Goal: Task Accomplishment & Management: Use online tool/utility

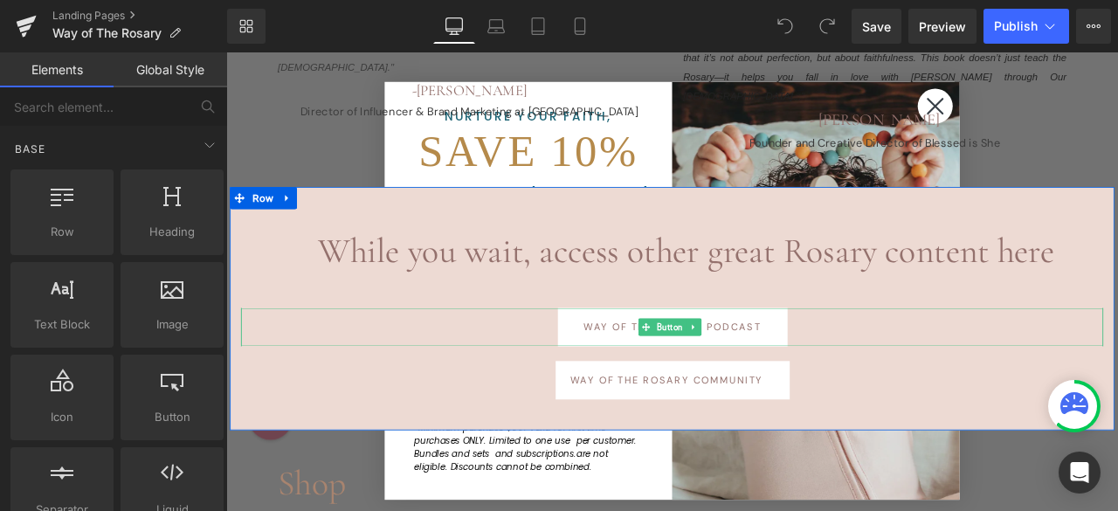
scroll to position [2149, 0]
click at [746, 367] on span "Button" at bounding box center [751, 377] width 38 height 21
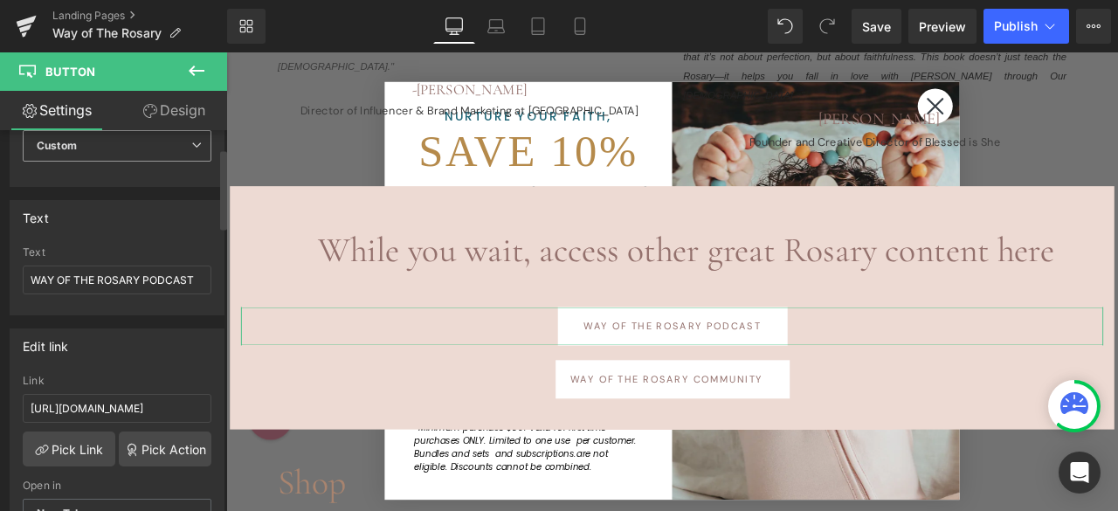
scroll to position [86, 0]
click at [161, 110] on link "Design" at bounding box center [173, 110] width 113 height 39
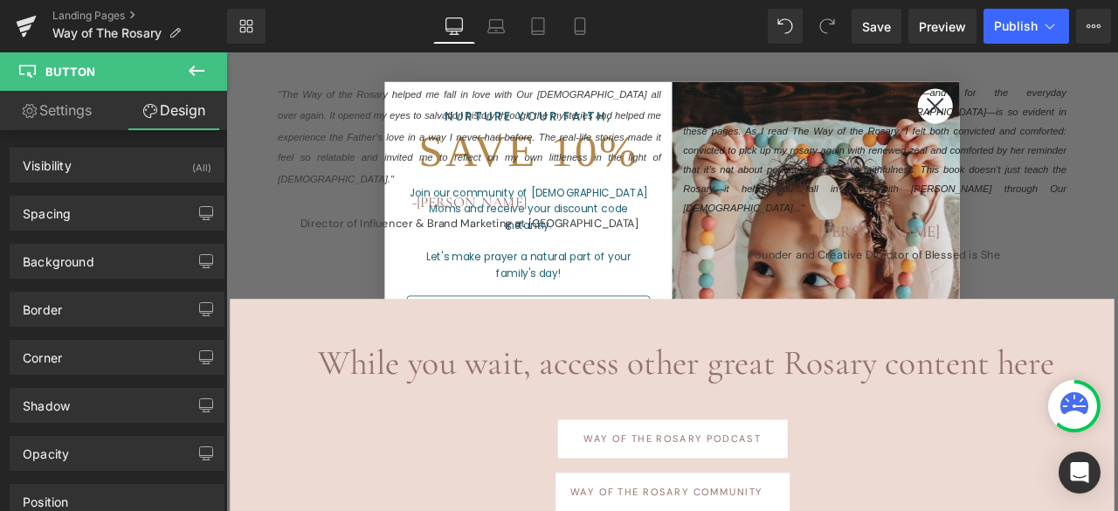
scroll to position [2015, 0]
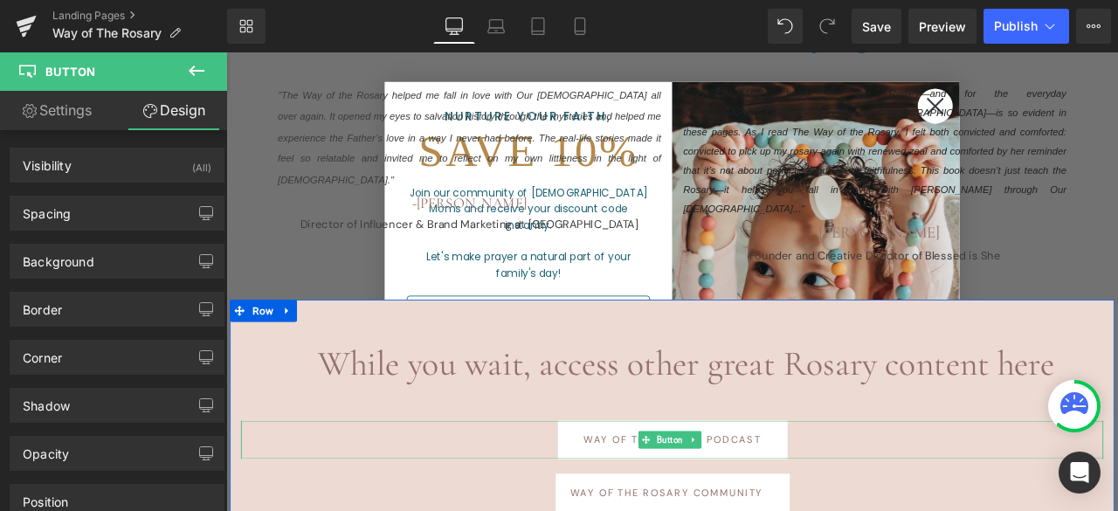
click at [862, 488] on link "WAY OF THE ROSARY PODCAST" at bounding box center [755, 510] width 272 height 45
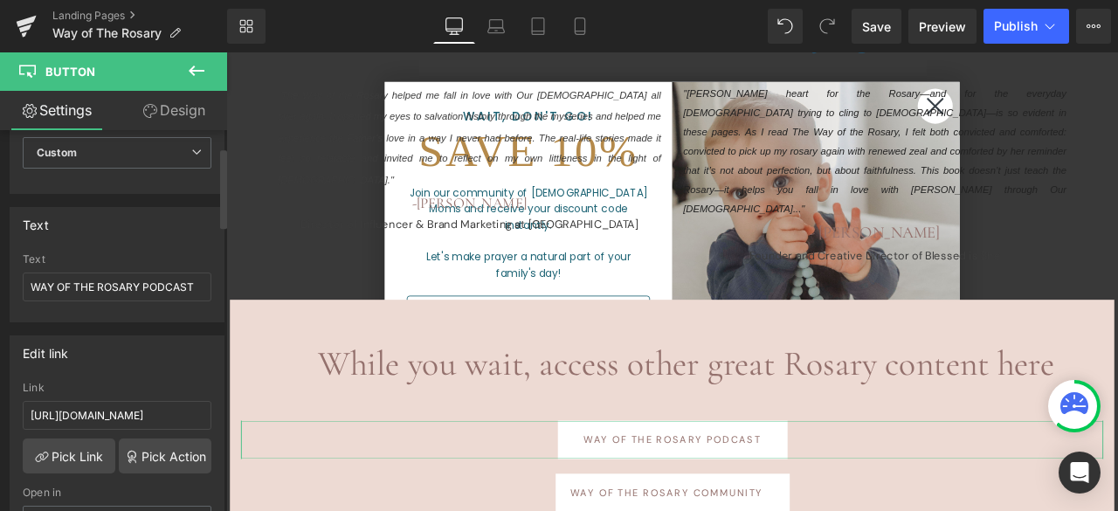
scroll to position [80, 0]
click at [171, 114] on link "Design" at bounding box center [173, 110] width 113 height 39
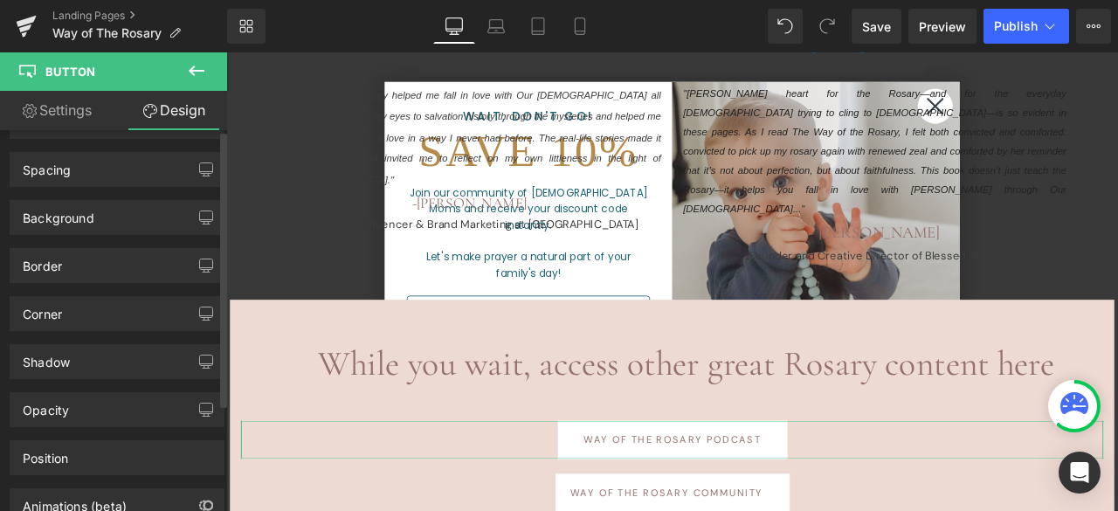
scroll to position [0, 0]
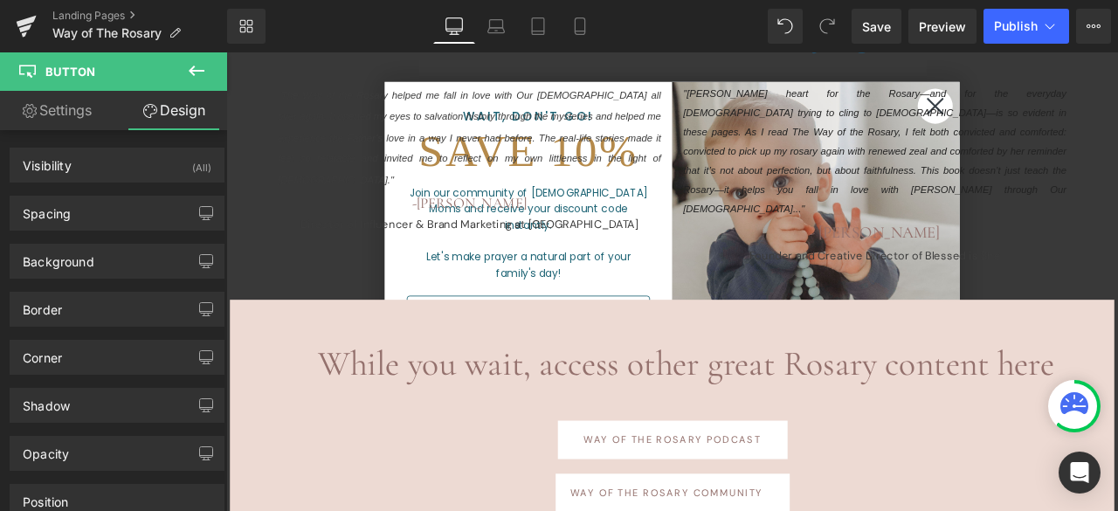
click at [196, 76] on icon at bounding box center [196, 70] width 21 height 21
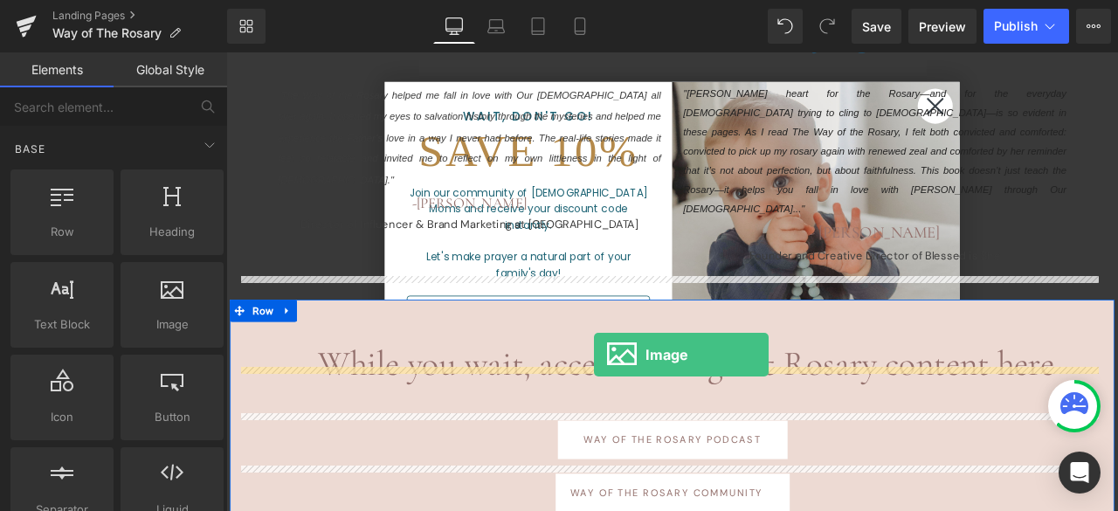
drag, startPoint x: 411, startPoint y: 374, endPoint x: 662, endPoint y: 410, distance: 253.2
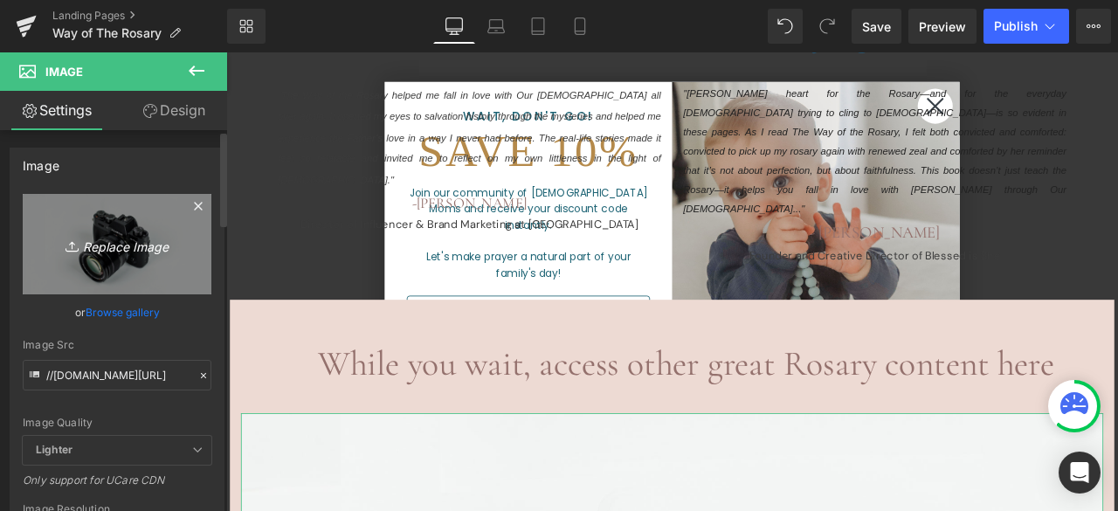
click at [101, 244] on icon "Replace Image" at bounding box center [117, 244] width 140 height 22
type input "C:\fakepath\WOTR Bookpodcast Banner.png"
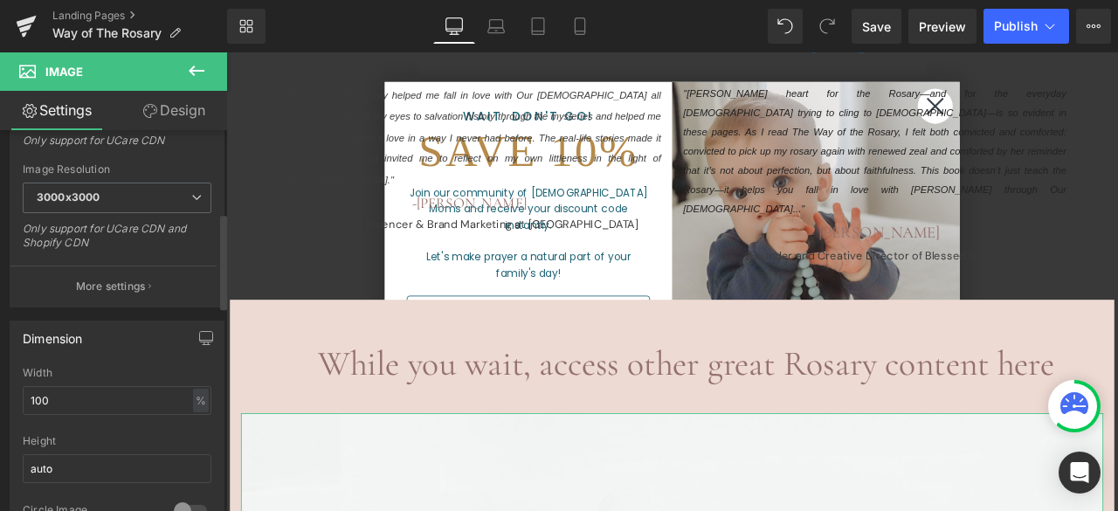
scroll to position [328, 0]
click at [103, 392] on input "100" at bounding box center [117, 398] width 189 height 29
type input "1"
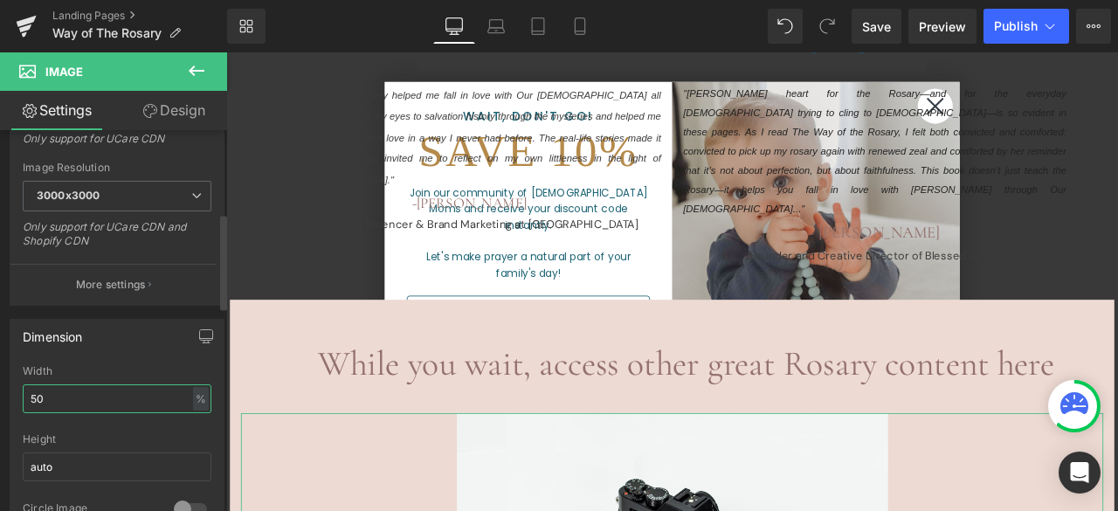
type input "5"
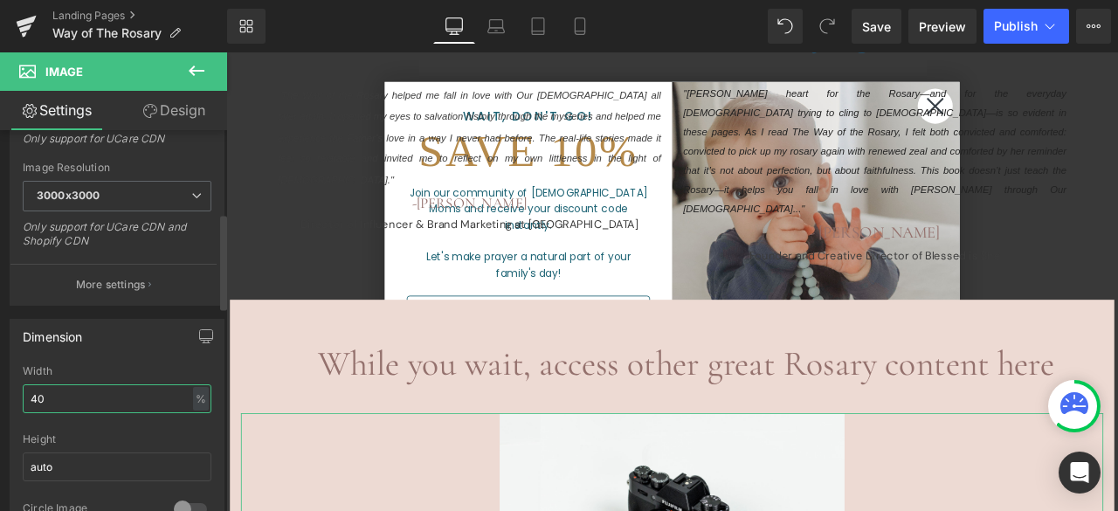
type input "4"
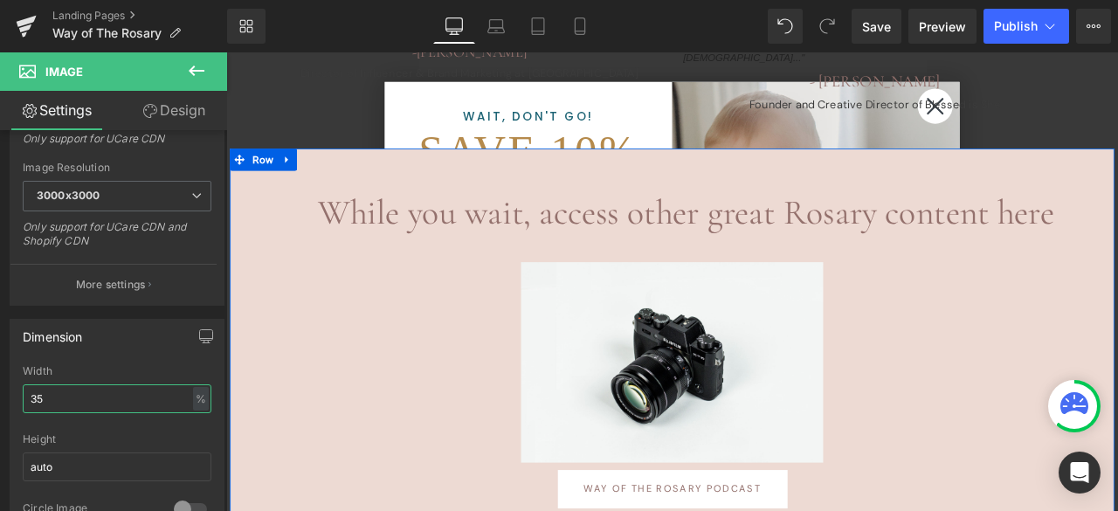
scroll to position [2247, 0]
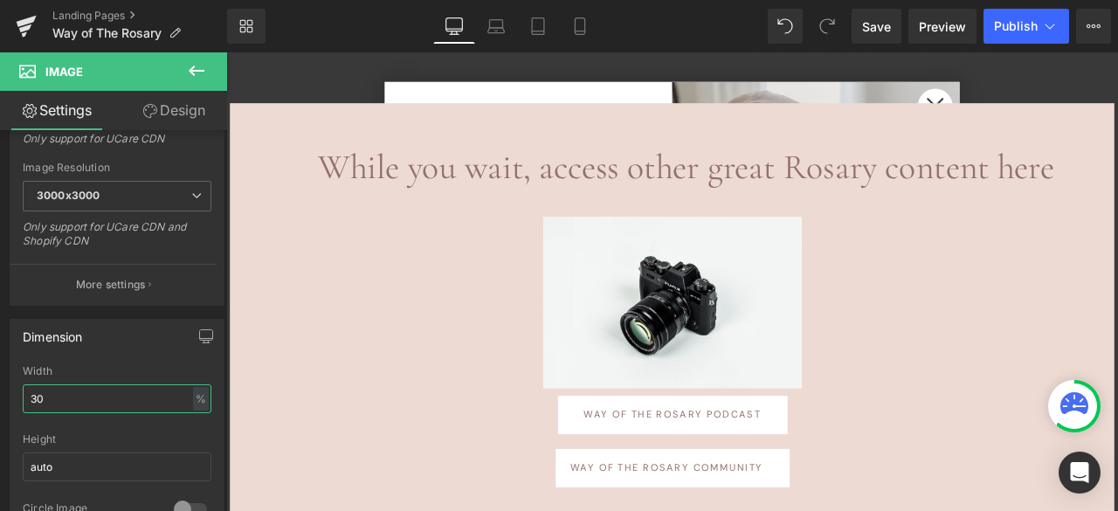
type input "30"
